Goal: Task Accomplishment & Management: Use online tool/utility

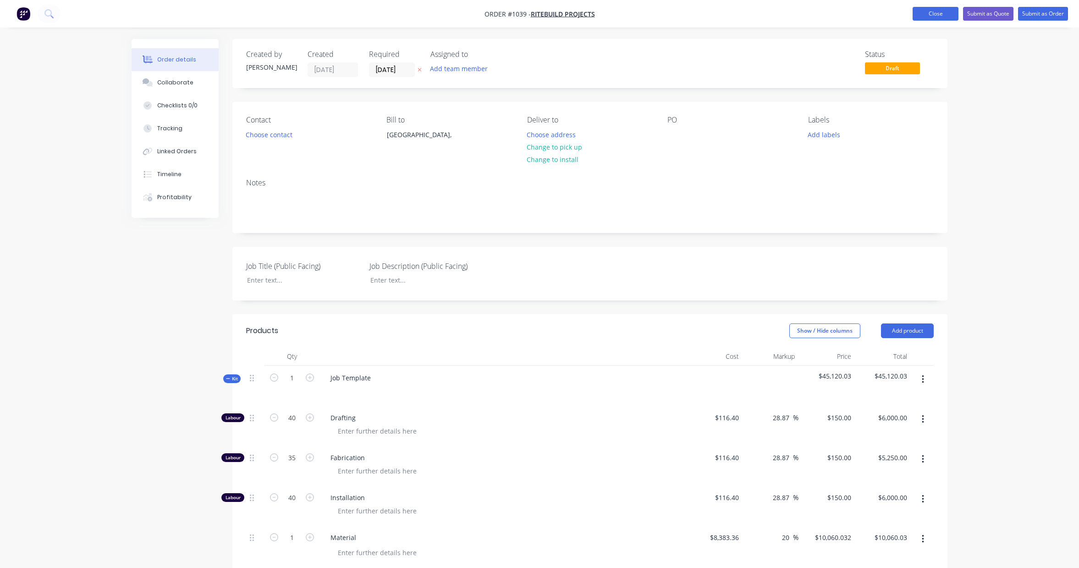
click at [948, 13] on button "Close" at bounding box center [936, 14] width 46 height 14
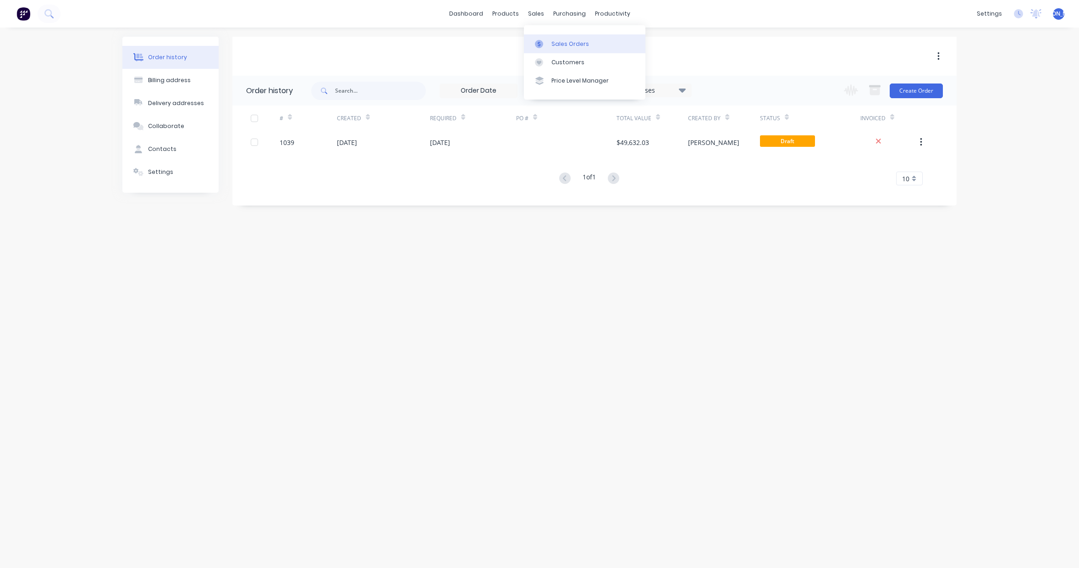
click at [567, 46] on div "Sales Orders" at bounding box center [570, 44] width 38 height 8
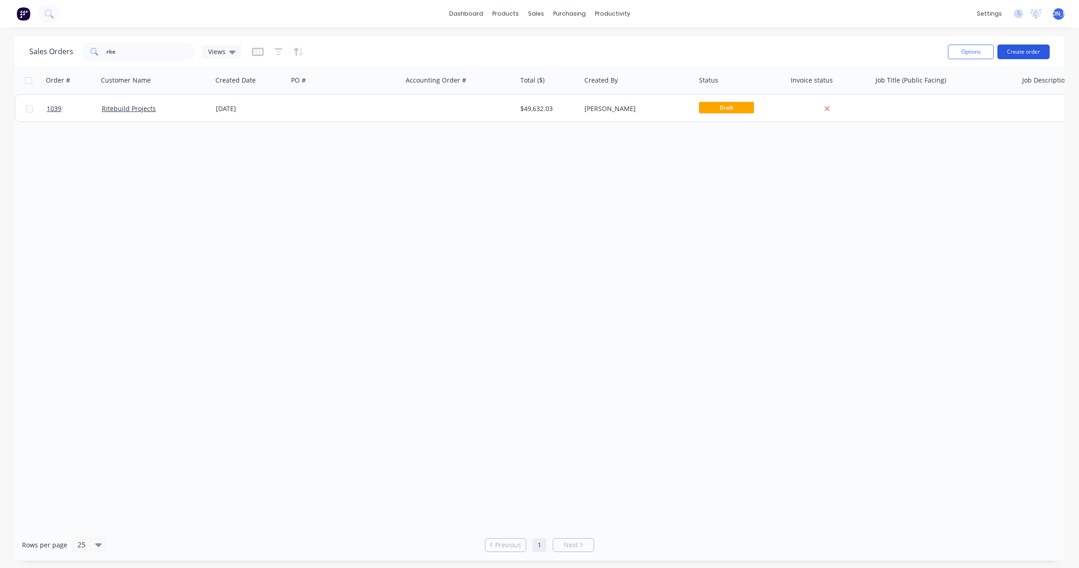
click at [1013, 53] on button "Create order" at bounding box center [1024, 51] width 52 height 15
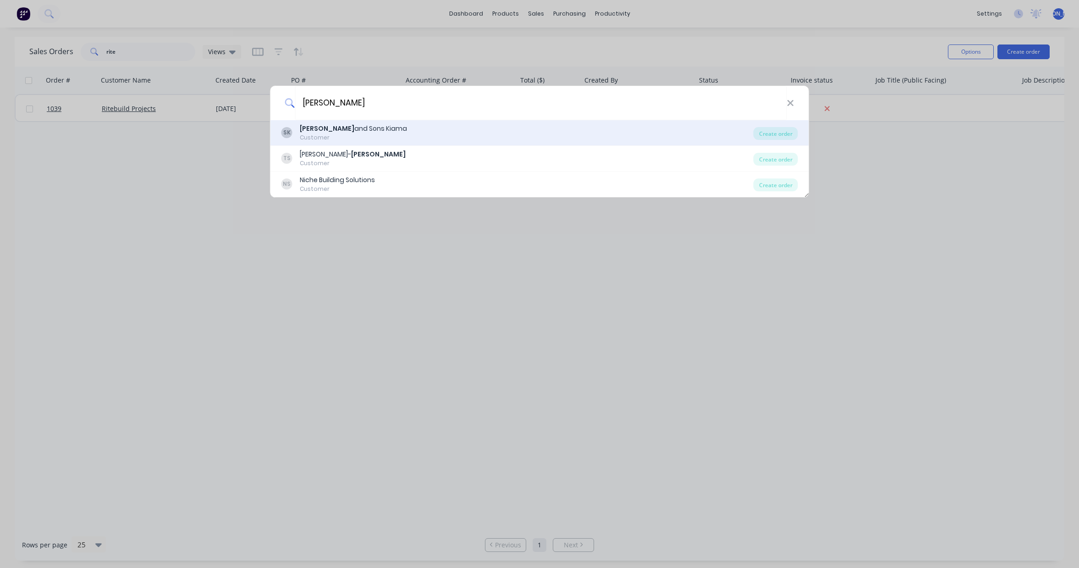
type input "[PERSON_NAME]"
click at [379, 138] on div "[PERSON_NAME] and Sons Kiama Customer" at bounding box center [517, 133] width 472 height 18
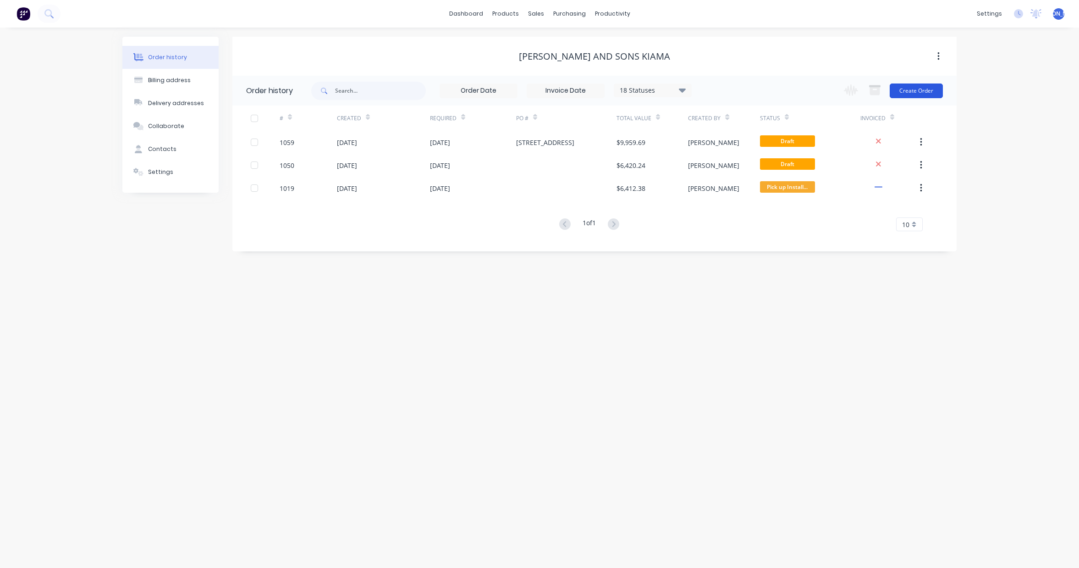
click at [917, 93] on button "Create Order" at bounding box center [916, 90] width 53 height 15
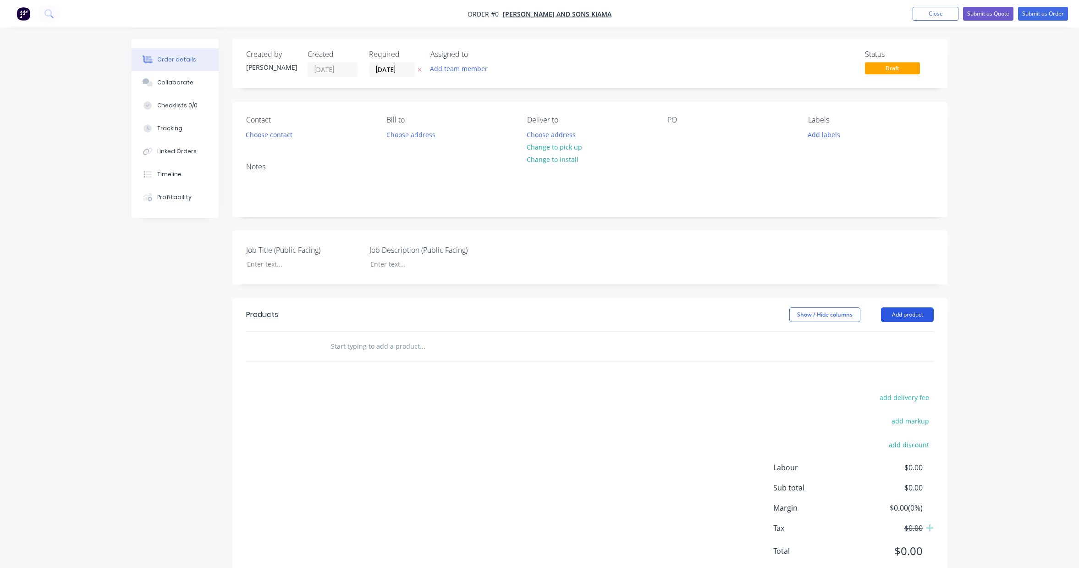
click at [904, 317] on button "Add product" at bounding box center [907, 314] width 53 height 15
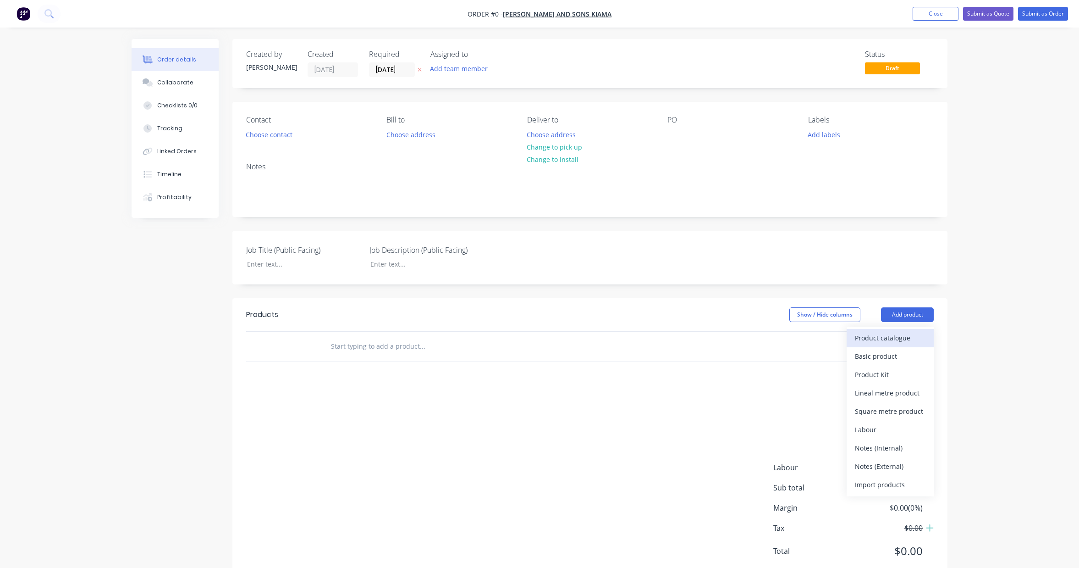
click at [900, 340] on div "Product catalogue" at bounding box center [890, 337] width 71 height 13
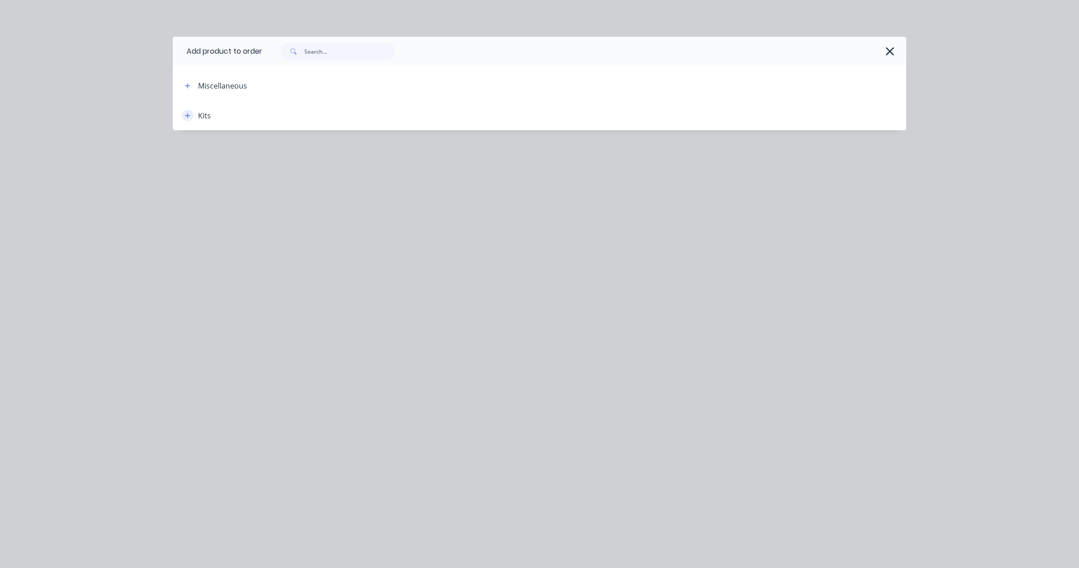
click at [189, 116] on icon "button" at bounding box center [188, 115] width 6 height 6
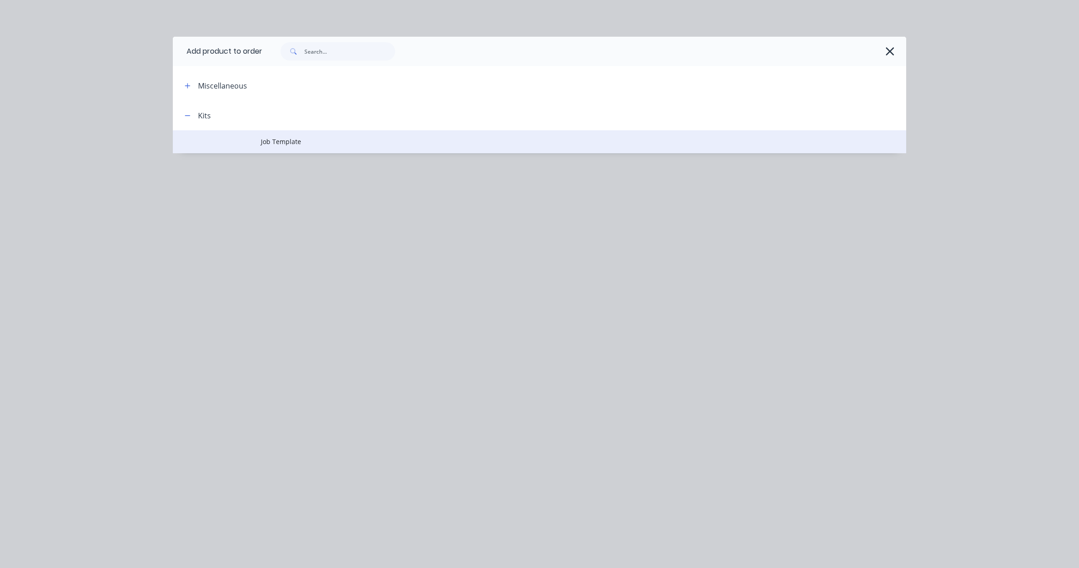
click at [267, 139] on span "Job Template" at bounding box center [519, 142] width 516 height 10
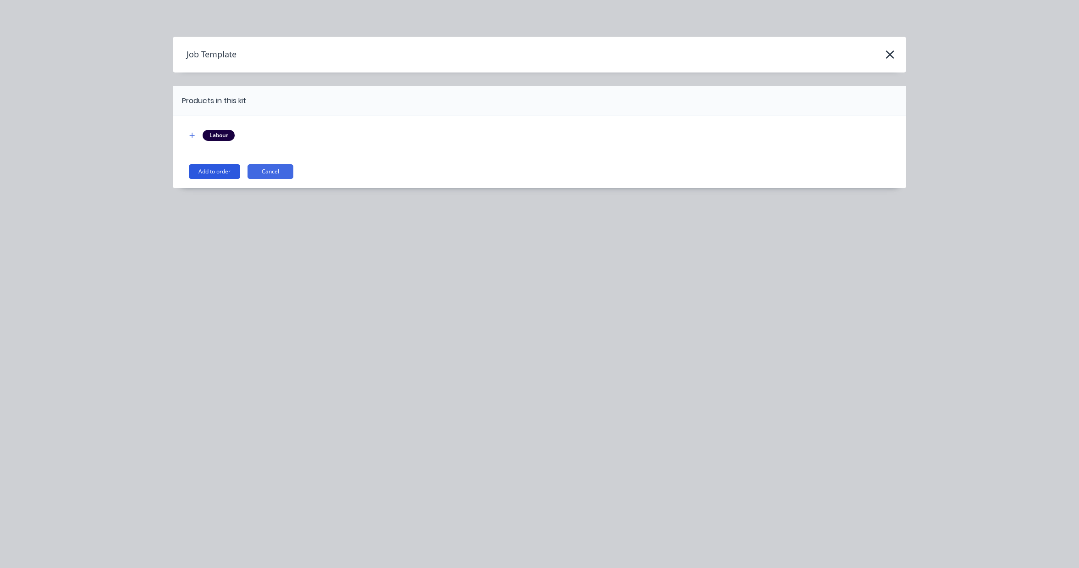
click at [231, 175] on button "Add to order" at bounding box center [214, 171] width 51 height 15
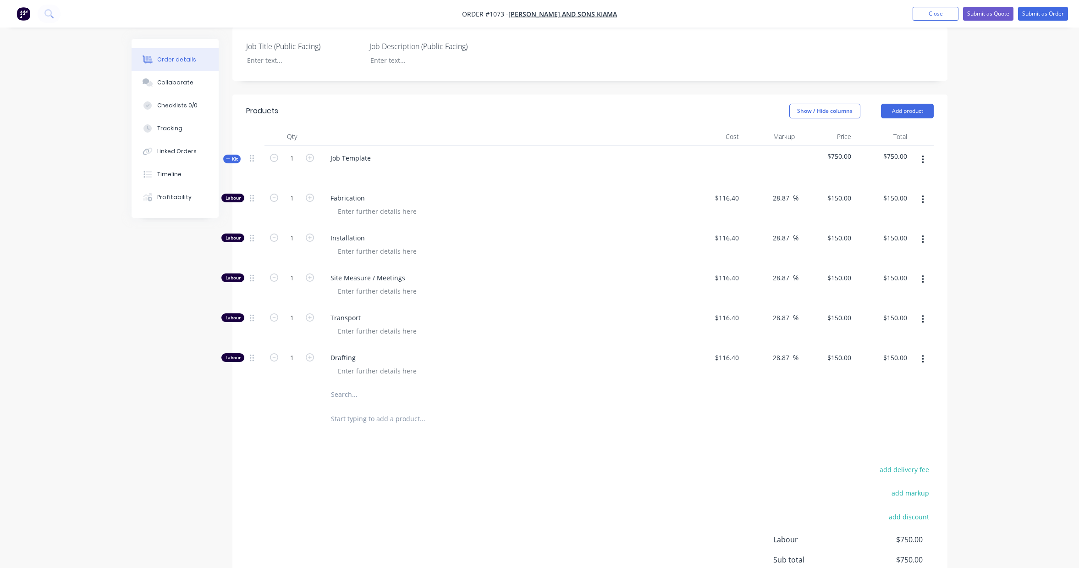
scroll to position [204, 0]
click at [926, 276] on button "button" at bounding box center [923, 278] width 22 height 17
click at [895, 335] on div "Delete" at bounding box center [890, 339] width 71 height 13
click at [925, 237] on button "button" at bounding box center [923, 239] width 22 height 17
click at [892, 293] on div "Delete" at bounding box center [890, 299] width 71 height 13
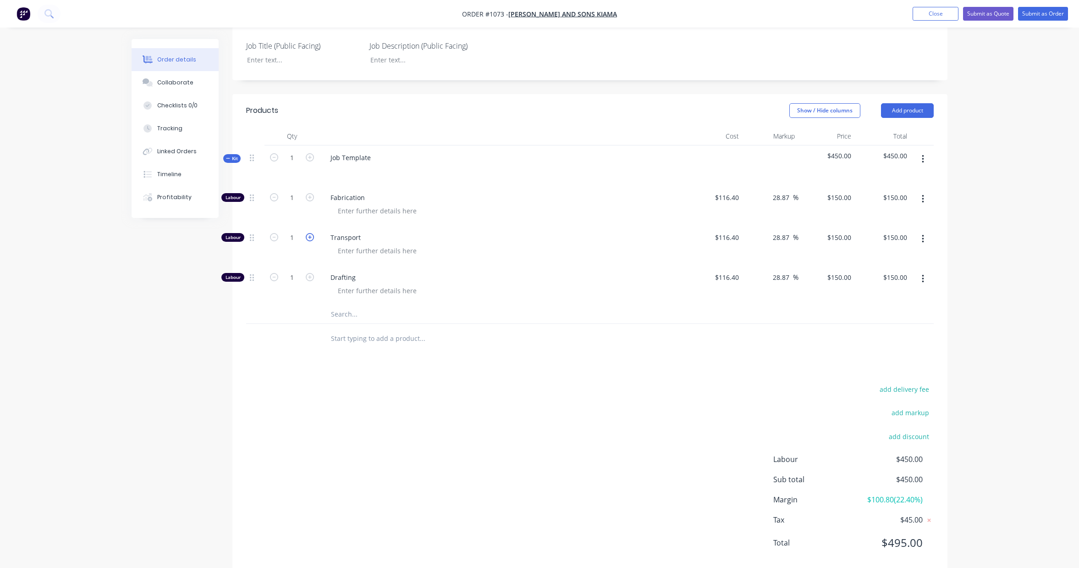
click at [310, 239] on icon "button" at bounding box center [310, 237] width 8 height 8
type input "2"
type input "$300.00"
click at [311, 201] on icon "button" at bounding box center [310, 197] width 8 height 8
type input "2"
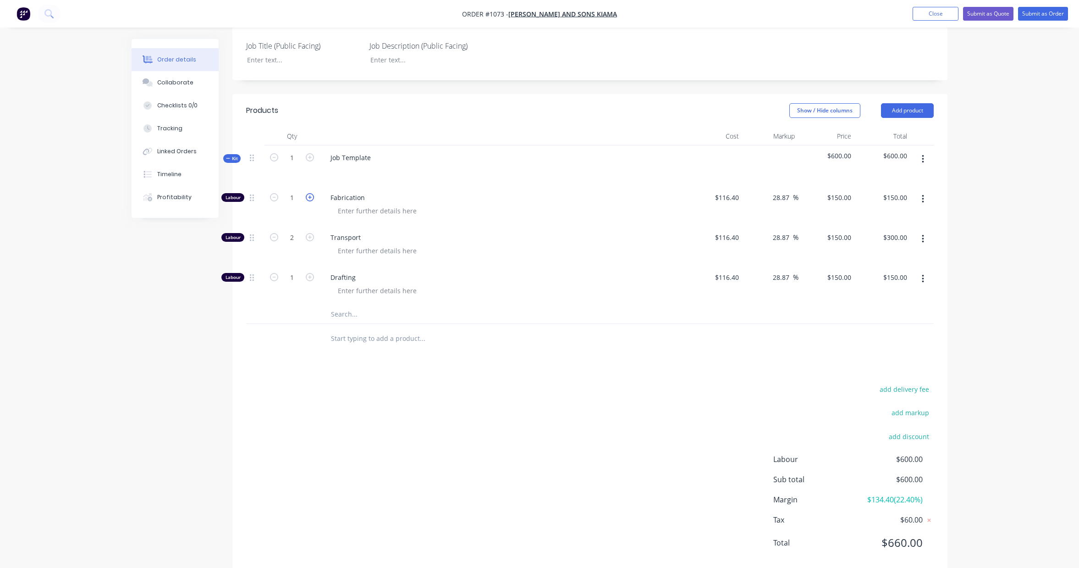
type input "$300.00"
click at [311, 201] on icon "button" at bounding box center [310, 197] width 8 height 8
type input "3"
type input "$450.00"
click at [311, 201] on icon "button" at bounding box center [310, 197] width 8 height 8
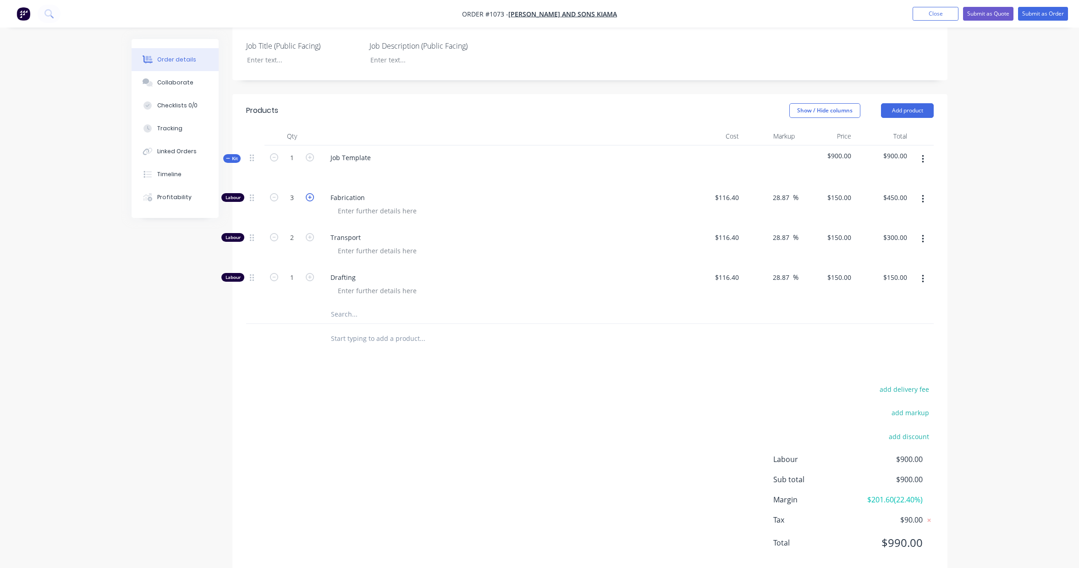
type input "4"
type input "$600.00"
click at [311, 201] on icon "button" at bounding box center [310, 197] width 8 height 8
type input "5"
type input "$750.00"
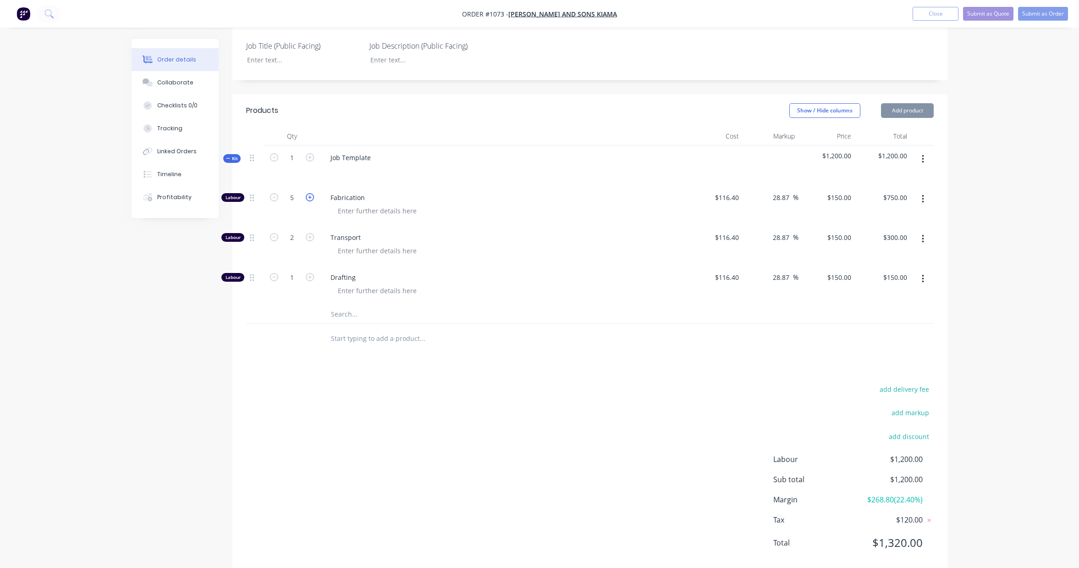
click at [311, 201] on icon "button" at bounding box center [310, 197] width 8 height 8
type input "6"
type input "$900.00"
click at [342, 317] on input "text" at bounding box center [422, 314] width 183 height 18
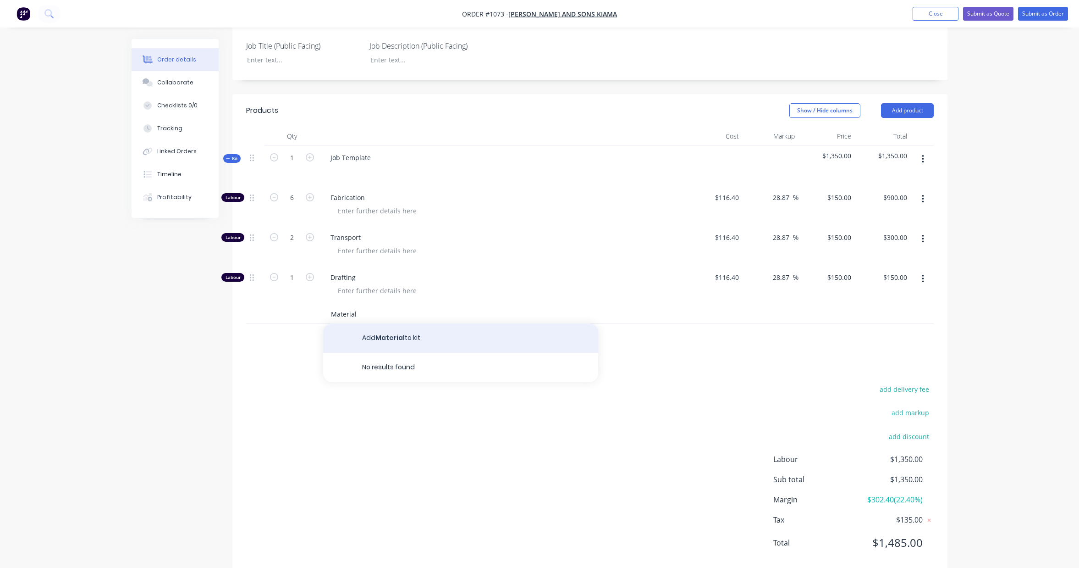
type input "Material"
click at [380, 340] on button "Add Material to kit" at bounding box center [460, 337] width 275 height 29
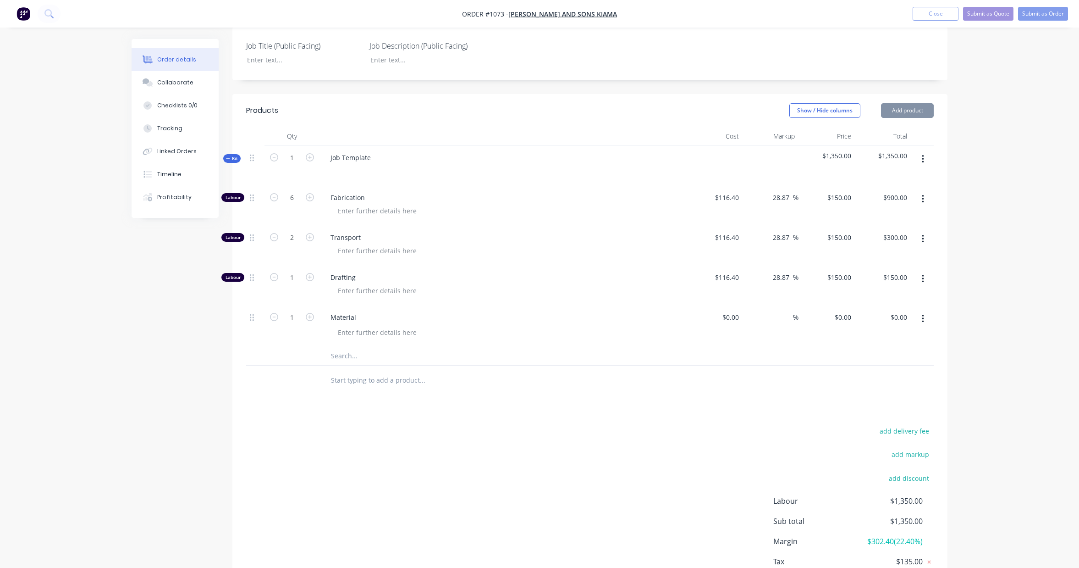
click at [346, 356] on input "text" at bounding box center [422, 356] width 183 height 18
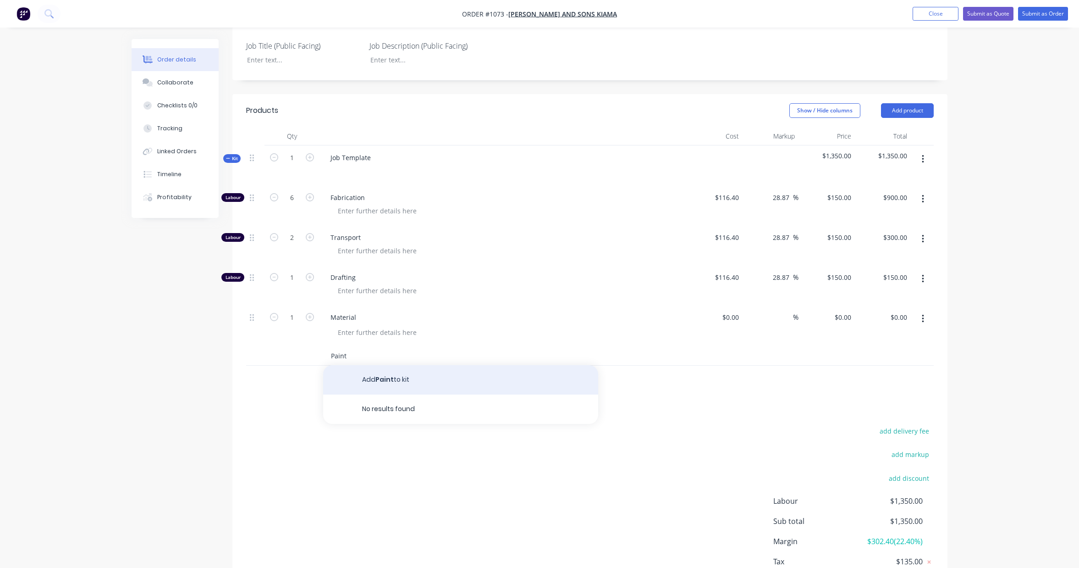
type input "Paint"
click at [383, 377] on button "Add Paint to kit" at bounding box center [460, 379] width 275 height 29
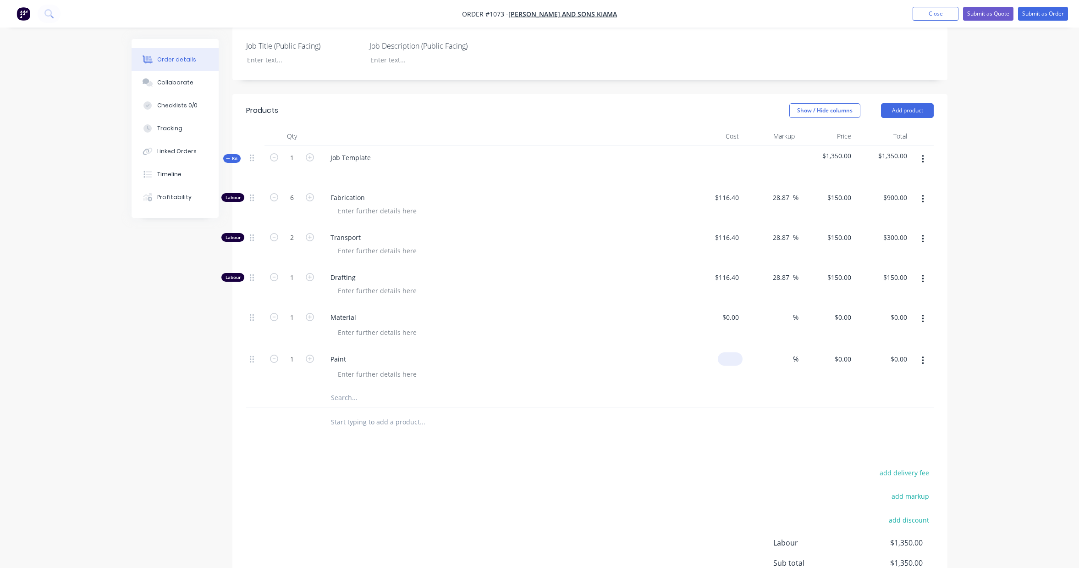
click at [732, 360] on input at bounding box center [732, 358] width 21 height 13
type input "$50.00"
click at [771, 456] on div "Products Show / Hide columns Add product Qty Cost Markup Price Total Kit 1 Job …" at bounding box center [589, 375] width 715 height 563
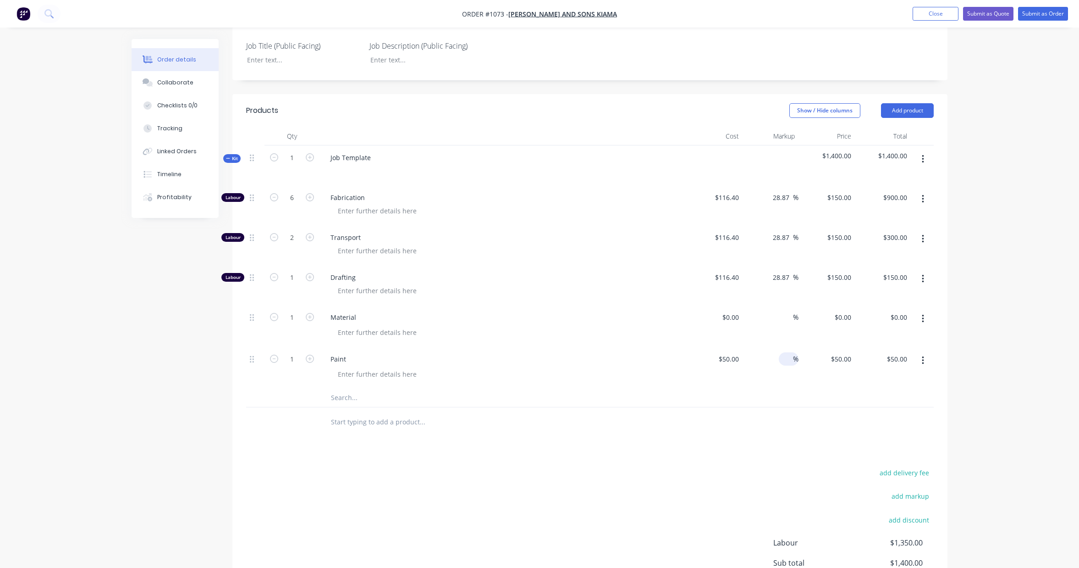
click at [787, 359] on input at bounding box center [788, 358] width 11 height 13
type input "25"
type input "$62.50"
click at [666, 446] on div "Products Show / Hide columns Add product Qty Cost Markup Price Total Kit 1 Job …" at bounding box center [589, 375] width 715 height 563
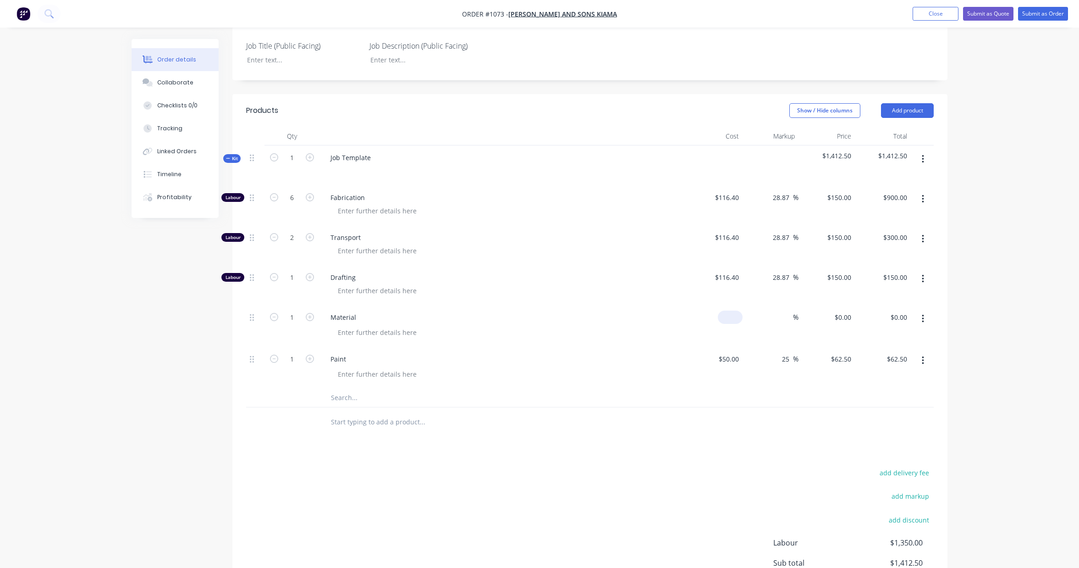
click at [722, 319] on div "$0.00" at bounding box center [714, 326] width 56 height 42
type input "$391.59"
drag, startPoint x: 570, startPoint y: 456, endPoint x: 617, endPoint y: 433, distance: 52.5
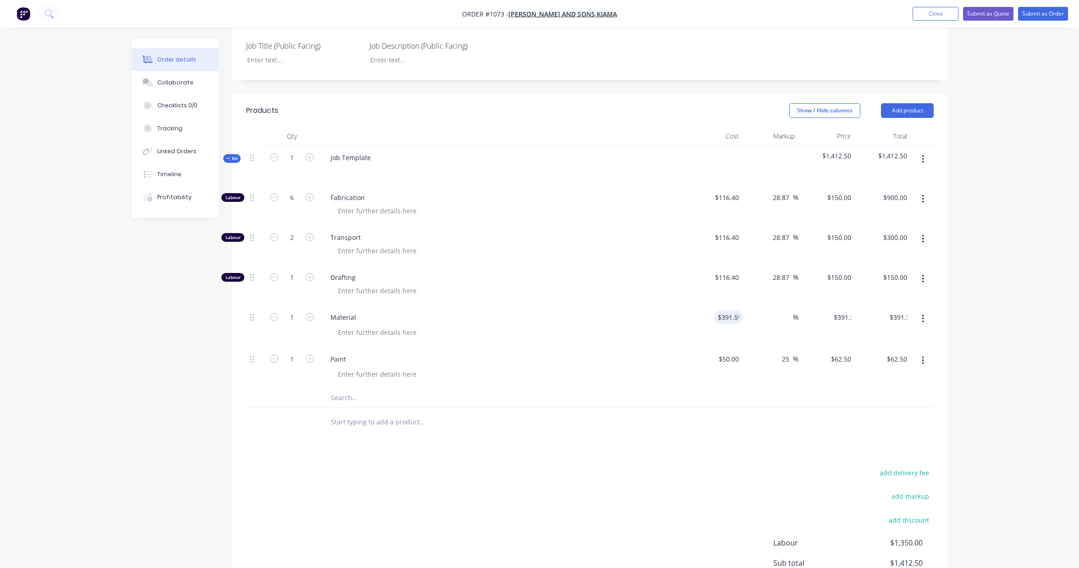
click at [570, 455] on div "Products Show / Hide columns Add product Qty Cost Markup Price Total Kit 1 Job …" at bounding box center [589, 375] width 715 height 563
click at [788, 316] on input at bounding box center [788, 316] width 11 height 13
click at [788, 318] on input at bounding box center [788, 316] width 11 height 13
type input "30"
type input "$509.067"
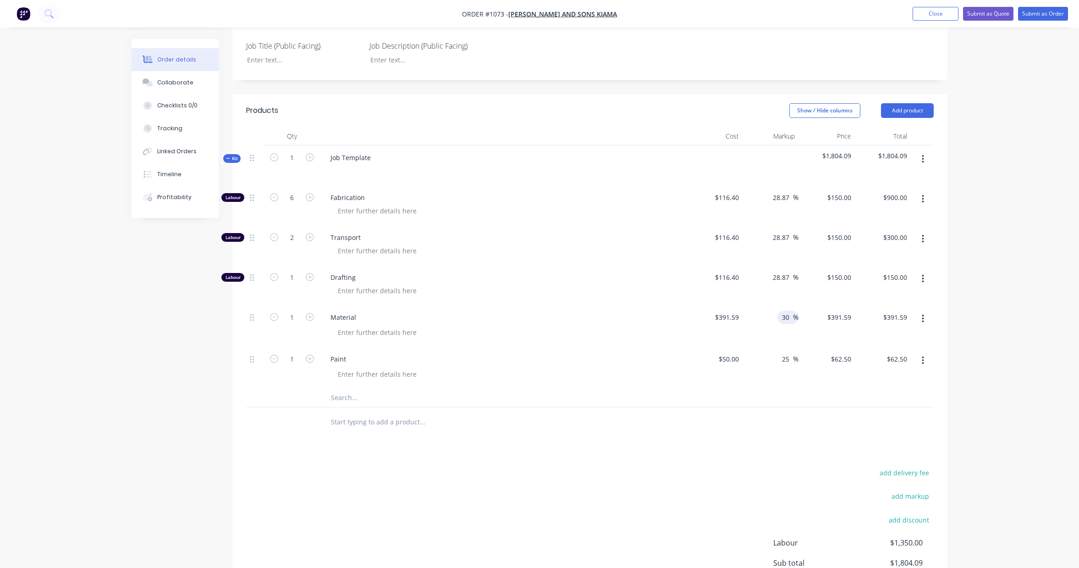
type input "$509.07"
click at [619, 492] on div "add delivery fee add markup add discount Labour $1,350.00 Sub total $1,921.57 M…" at bounding box center [590, 554] width 688 height 177
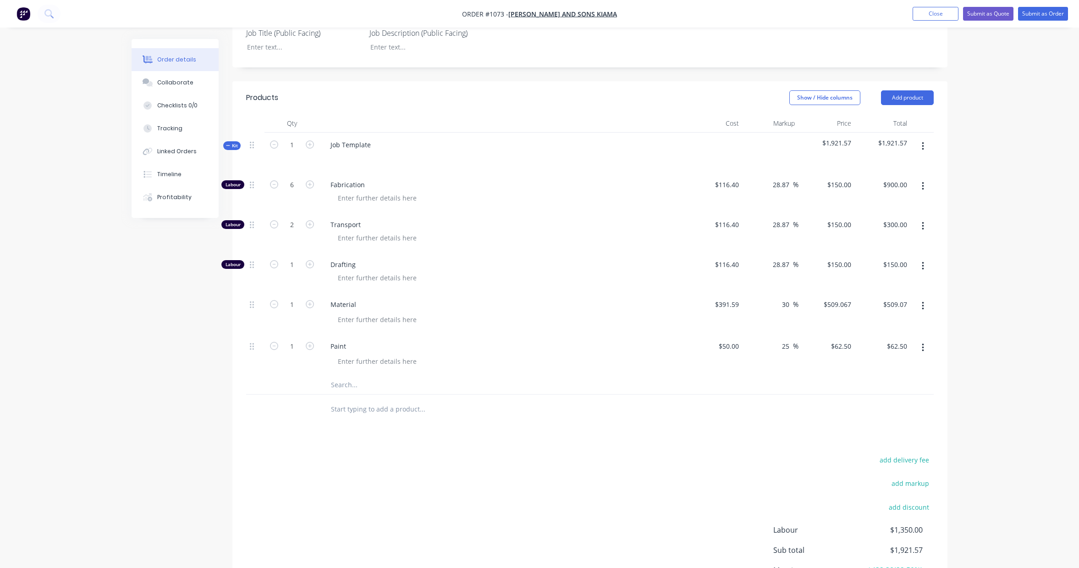
click at [229, 147] on icon "button" at bounding box center [228, 145] width 4 height 5
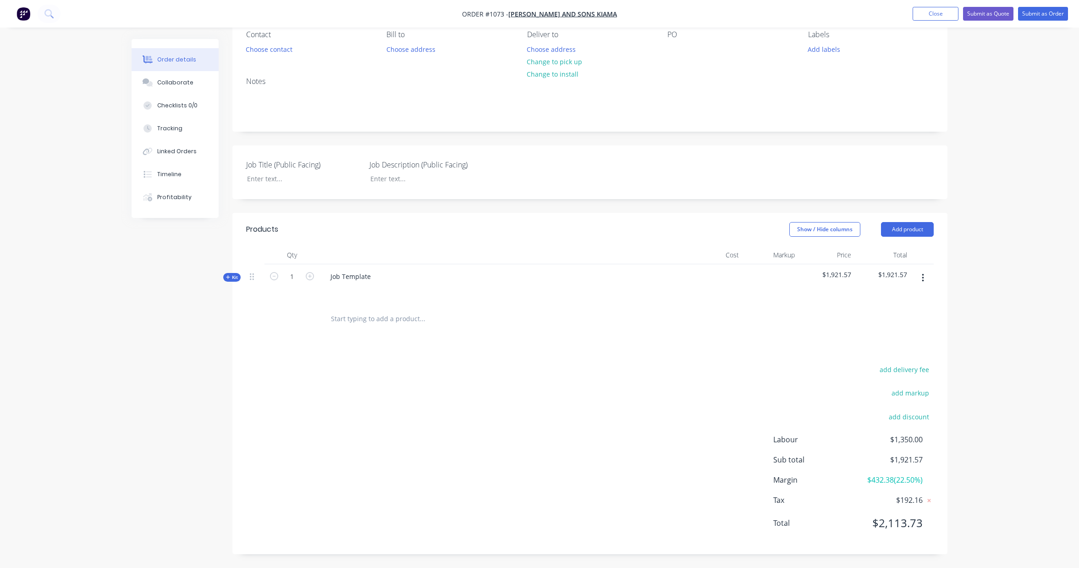
scroll to position [85, 0]
click at [230, 277] on icon "button" at bounding box center [228, 277] width 4 height 4
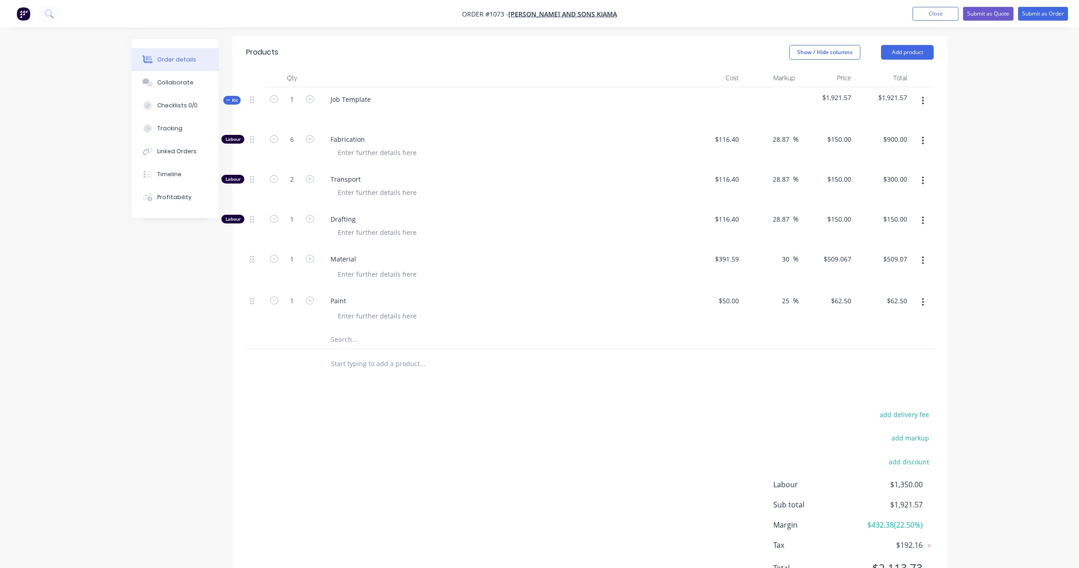
scroll to position [307, 0]
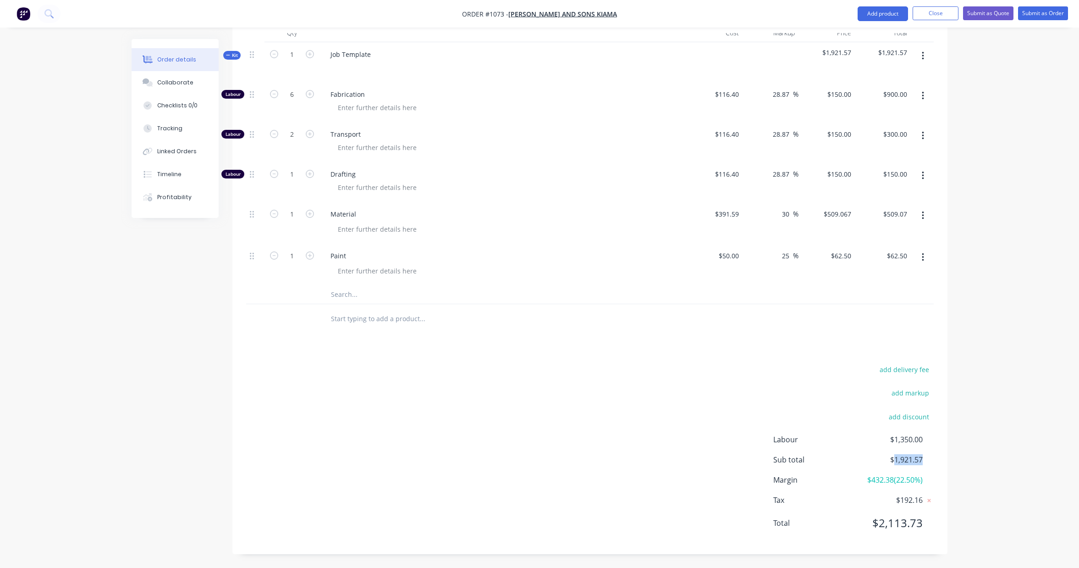
drag, startPoint x: 922, startPoint y: 459, endPoint x: 894, endPoint y: 460, distance: 28.0
click at [894, 460] on span "$1,921.57" at bounding box center [889, 459] width 68 height 11
click at [933, 447] on div "Labour $1,350.00 Sub total $1,921.57 Margin $432.38 ( 22.50 %) Tax $192.16 Tota…" at bounding box center [853, 487] width 160 height 106
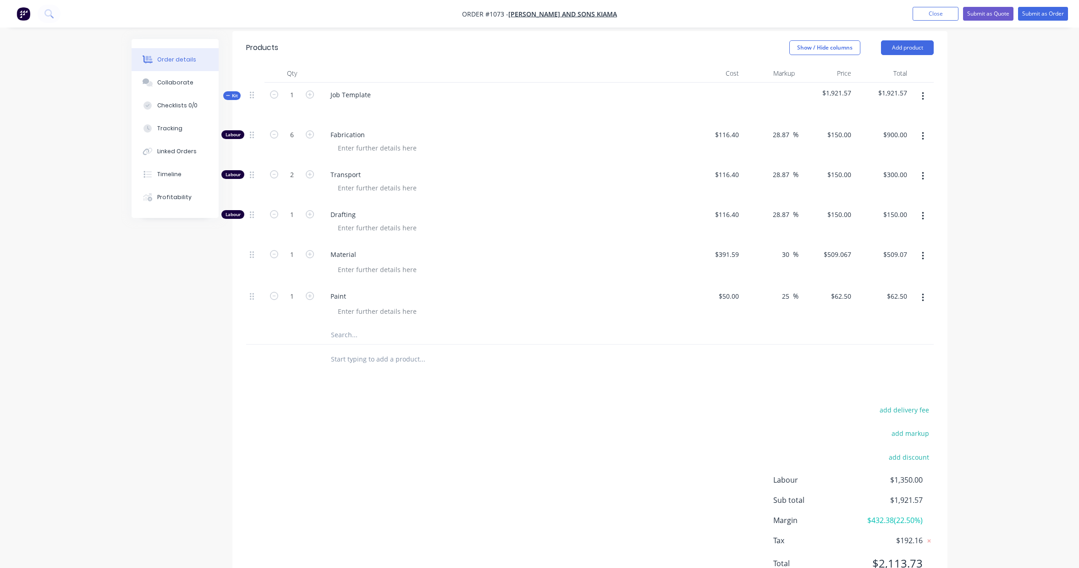
scroll to position [258, 0]
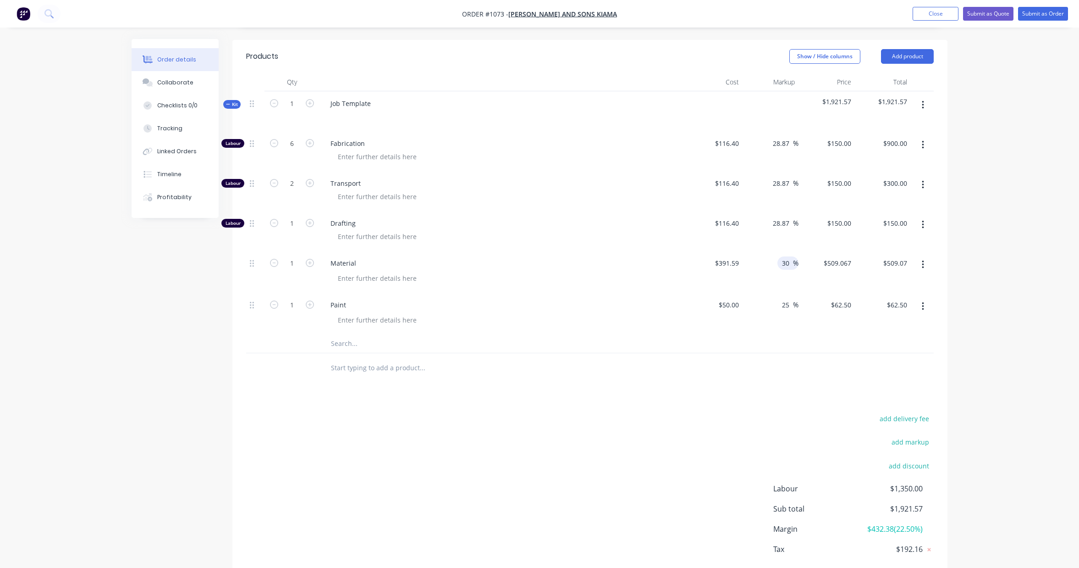
click at [786, 265] on input "30" at bounding box center [787, 262] width 12 height 13
drag, startPoint x: 791, startPoint y: 264, endPoint x: 770, endPoint y: 264, distance: 21.1
click at [770, 264] on div "30 30 %" at bounding box center [771, 272] width 56 height 42
type input "50"
type input "$587.385"
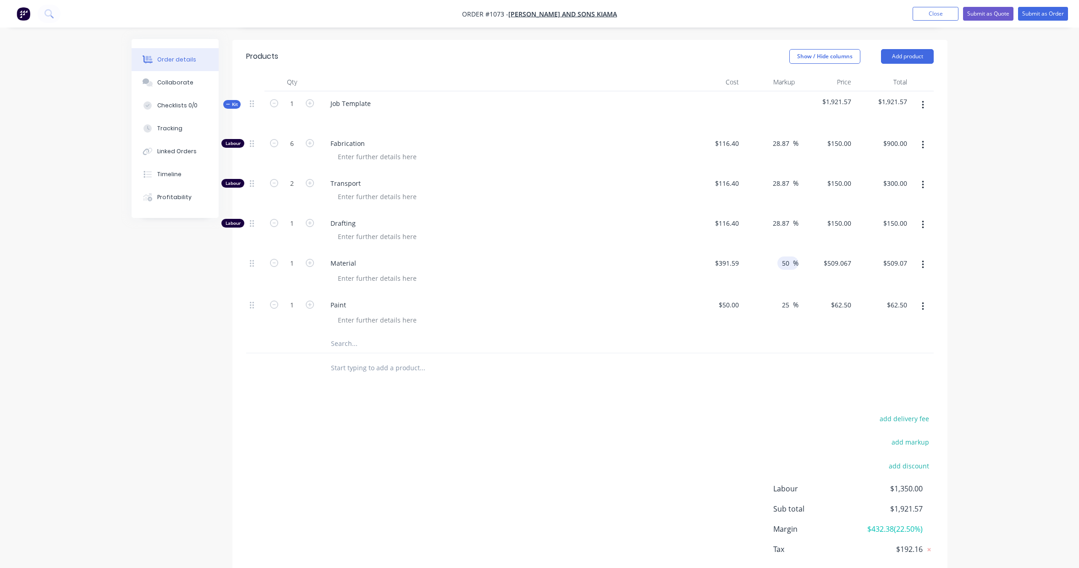
type input "$587.39"
click at [992, 244] on div "Order details Collaborate Checklists 0/0 Tracking Linked Orders Timeline Profit…" at bounding box center [539, 179] width 1079 height 875
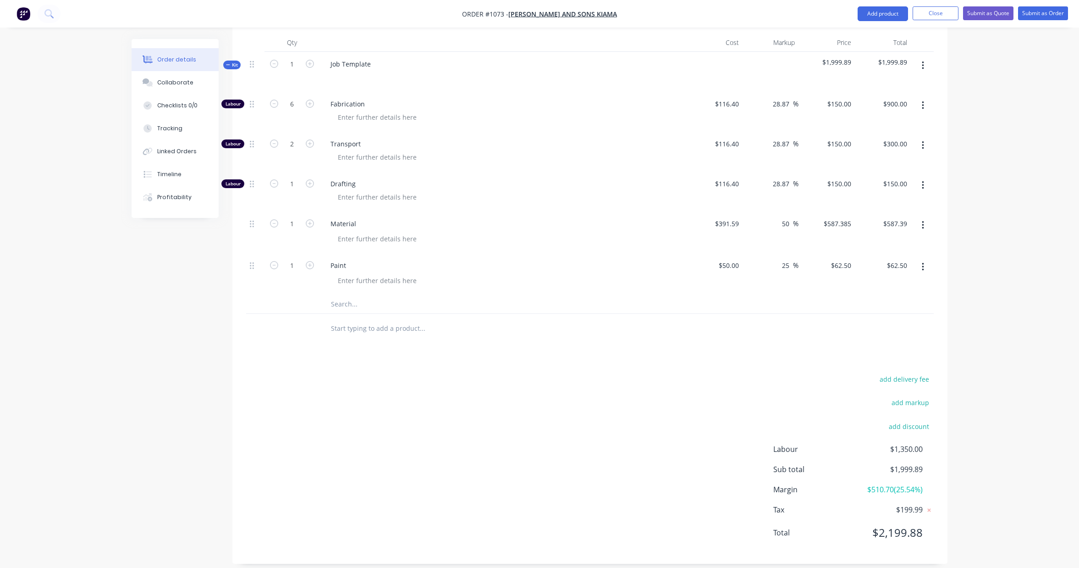
scroll to position [307, 0]
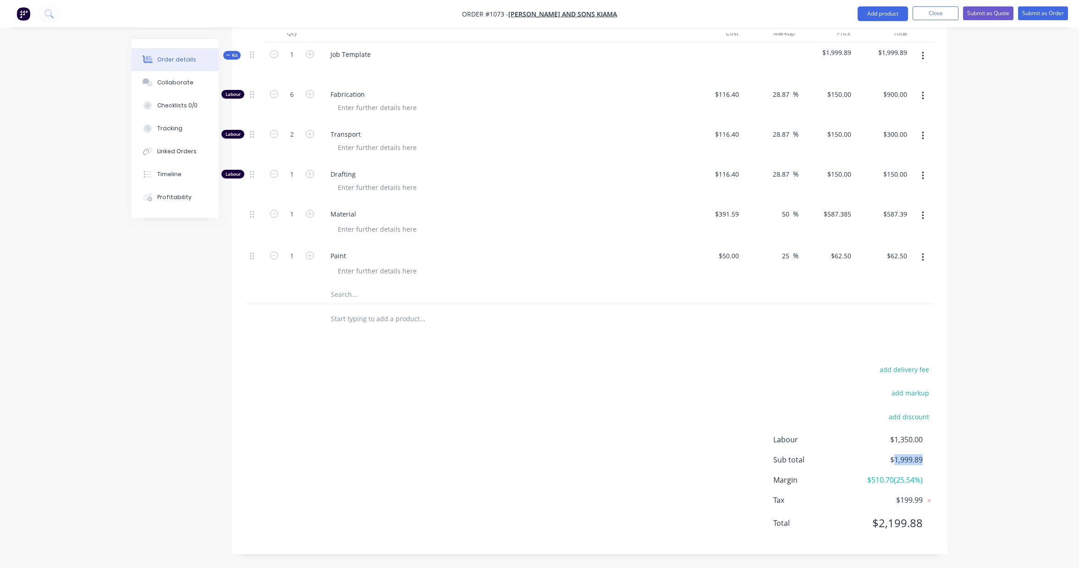
drag, startPoint x: 921, startPoint y: 460, endPoint x: 897, endPoint y: 460, distance: 24.3
click at [895, 462] on span "$1,999.89" at bounding box center [889, 459] width 68 height 11
copy span "1,999.89"
